Goal: Navigation & Orientation: Find specific page/section

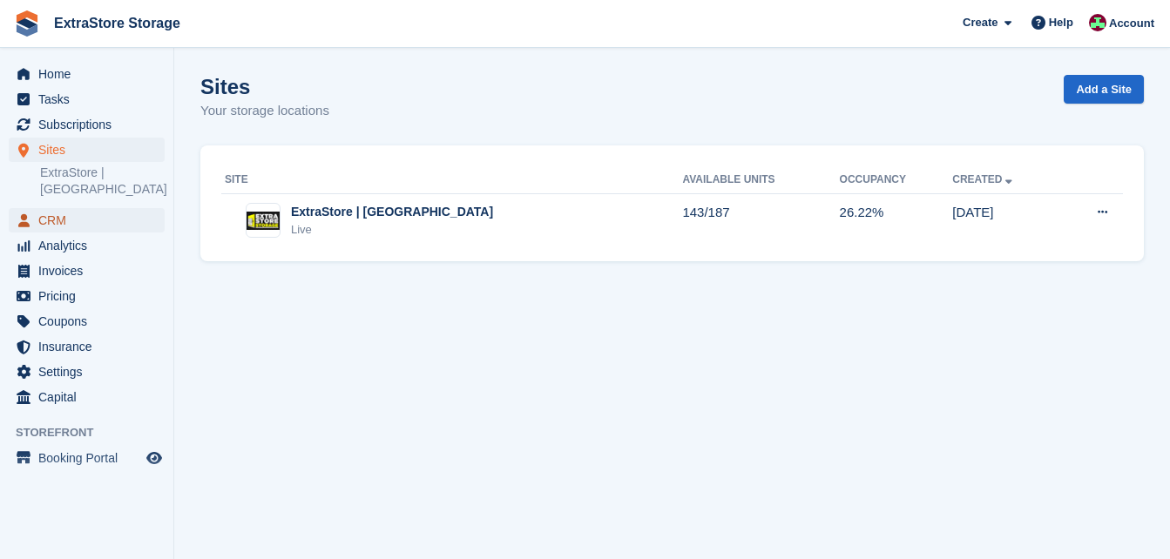
click at [76, 208] on span "CRM" at bounding box center [90, 220] width 105 height 24
